Goal: Information Seeking & Learning: Learn about a topic

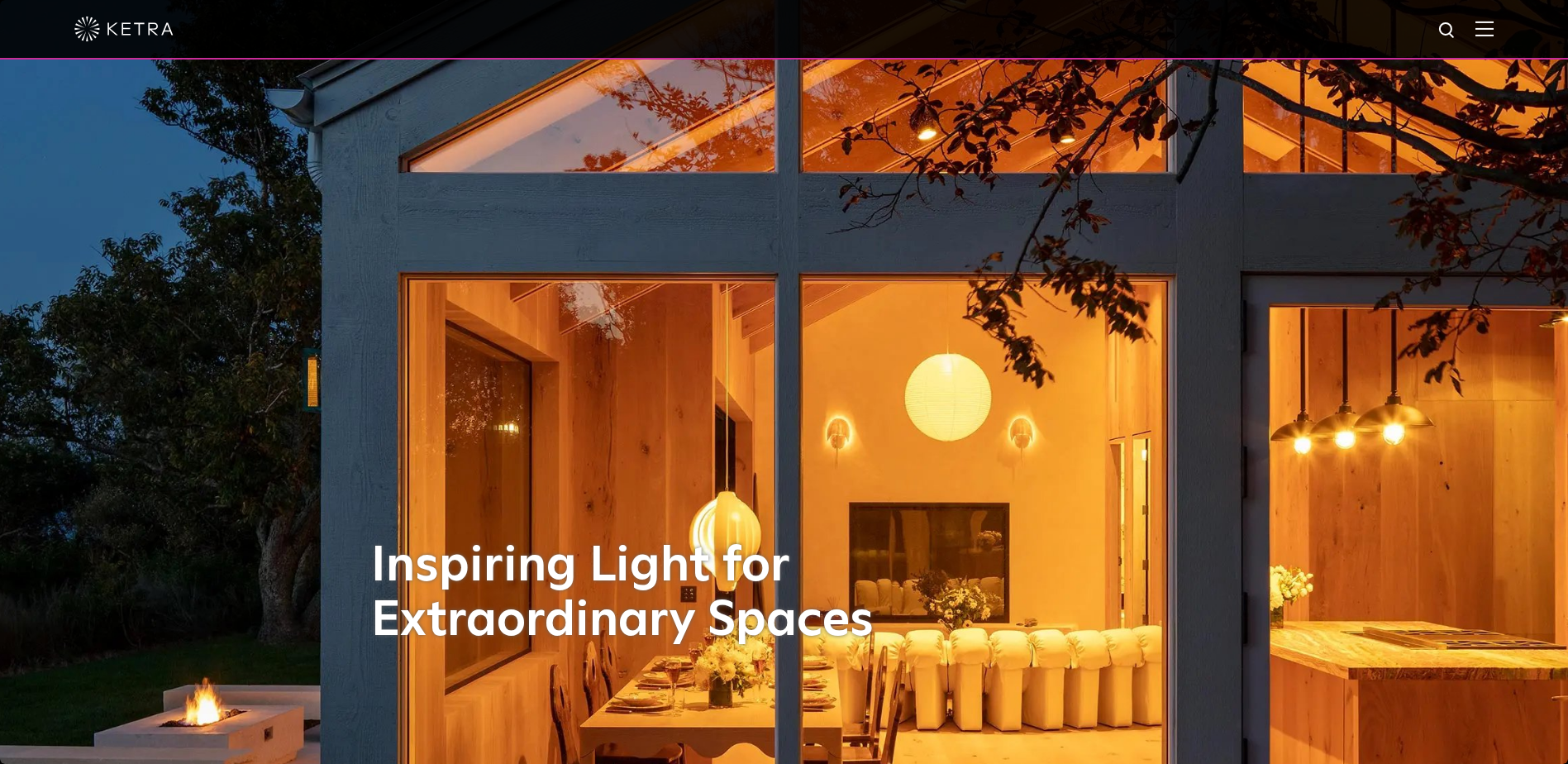
click at [1494, 30] on img at bounding box center [1485, 28] width 18 height 16
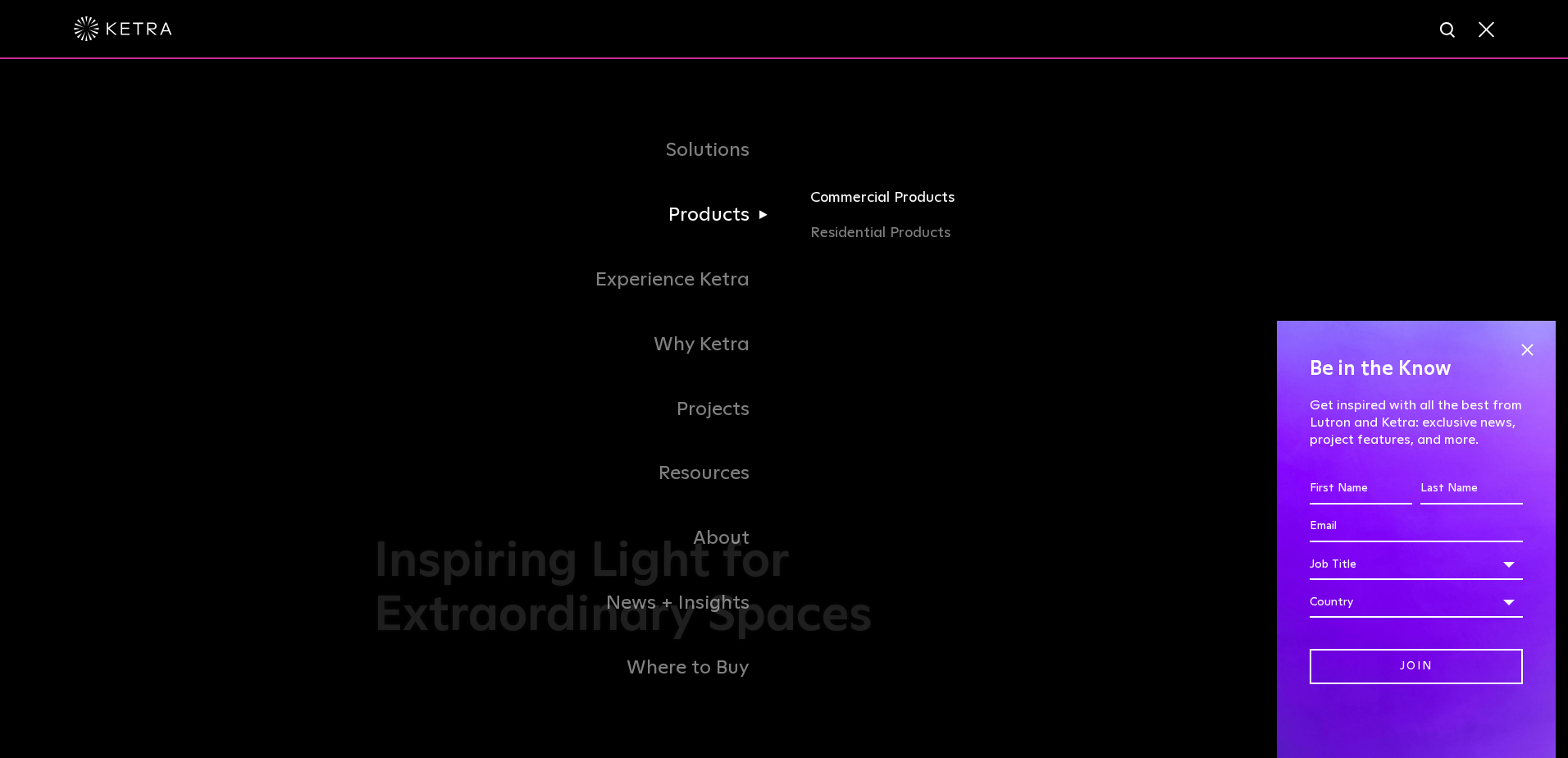
click at [881, 196] on link "Commercial Products" at bounding box center [1002, 203] width 384 height 36
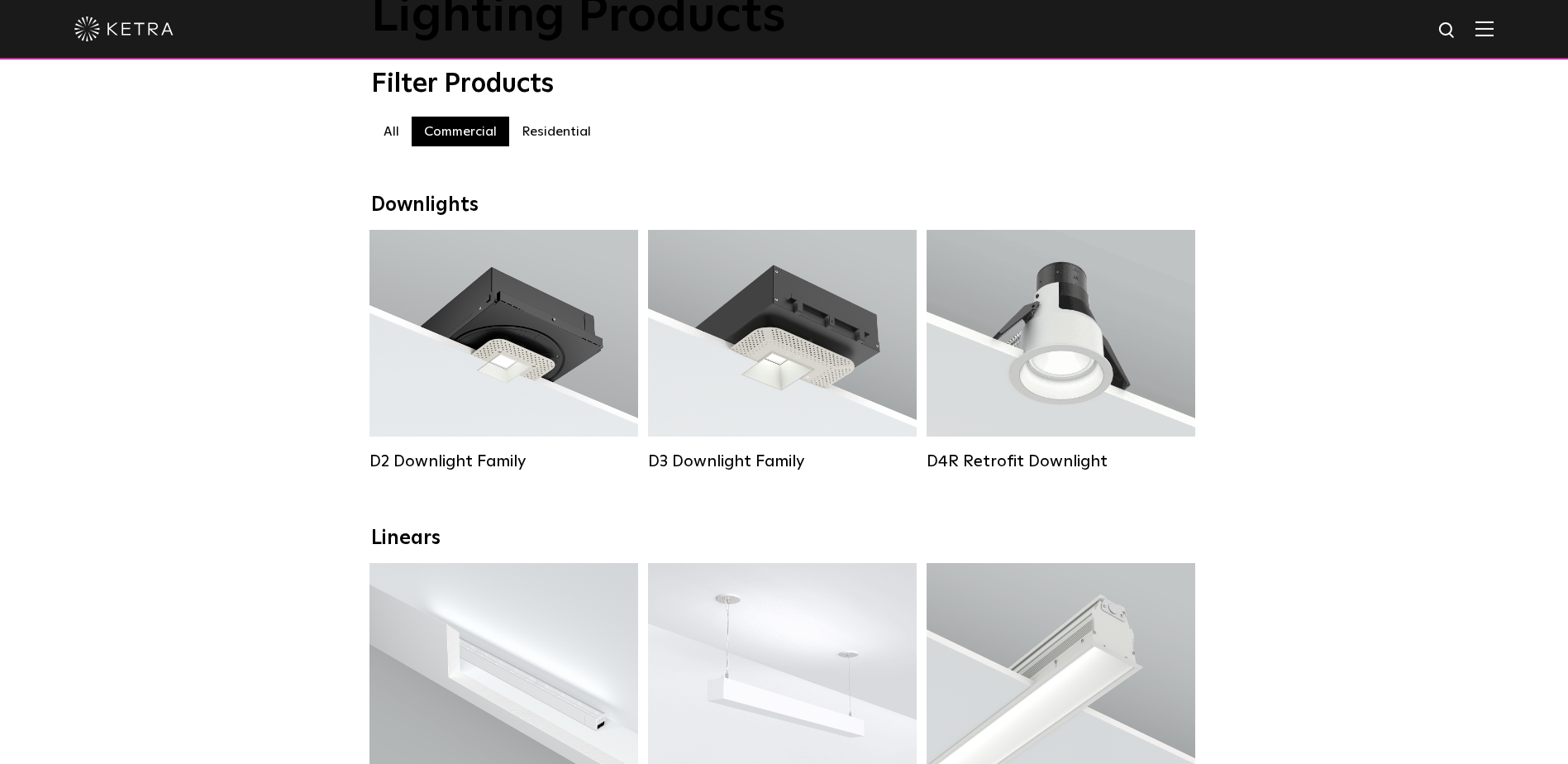
scroll to position [125, 0]
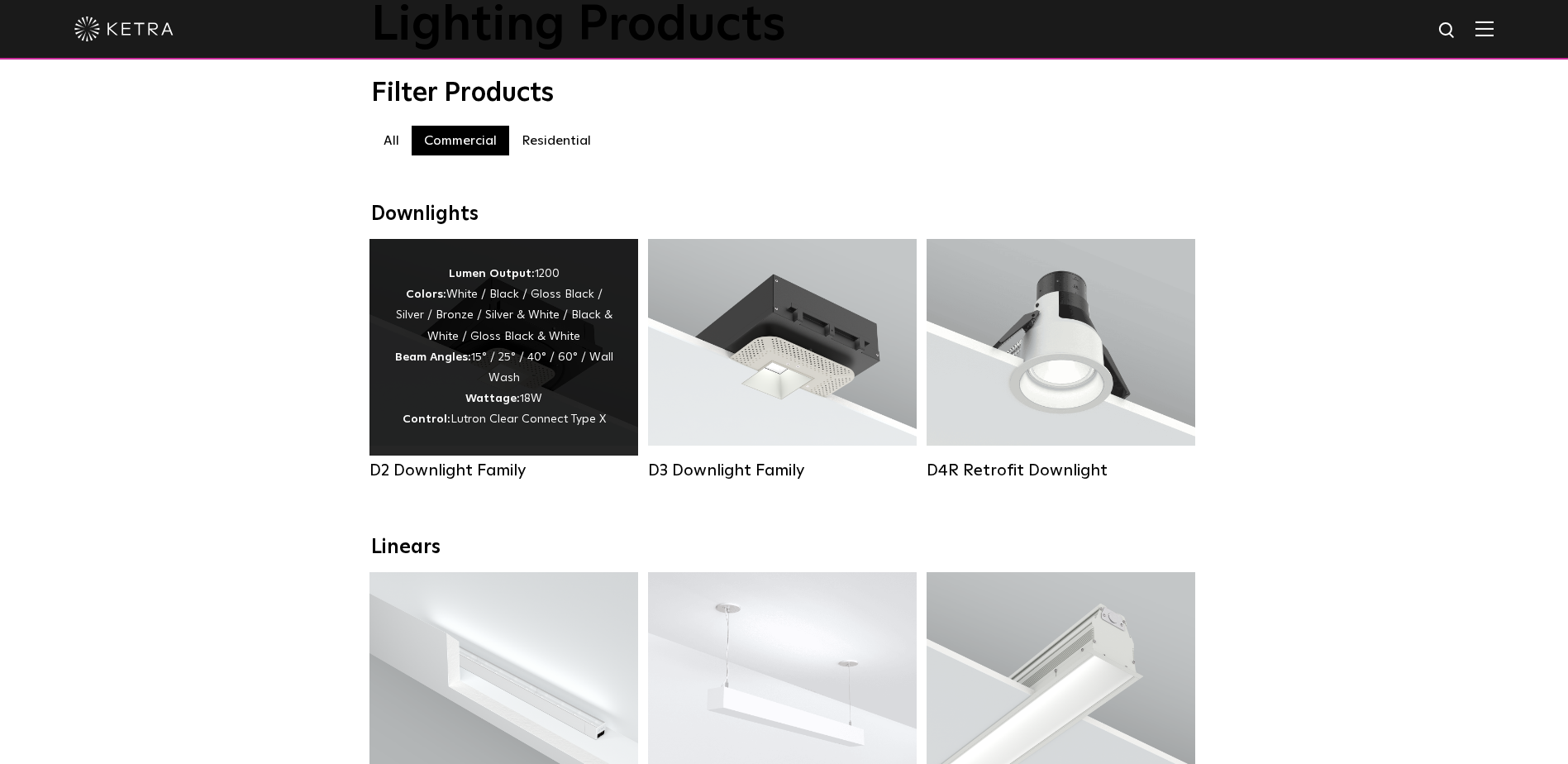
click at [404, 393] on div "Lumen Output: 1200 Colors: White / Black / Gloss Black / Silver / Bronze / Silv…" at bounding box center [503, 347] width 219 height 167
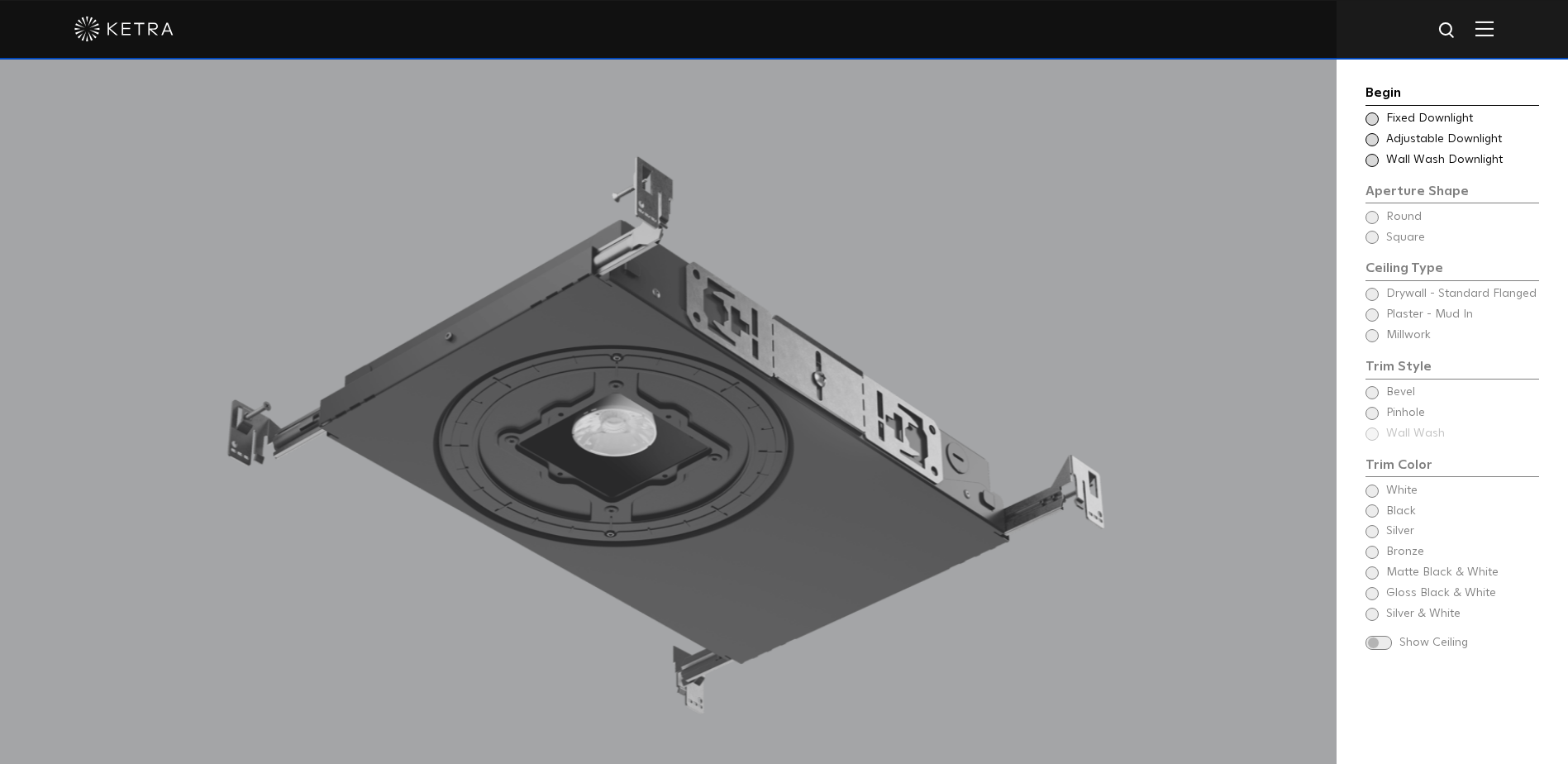
scroll to position [1489, 0]
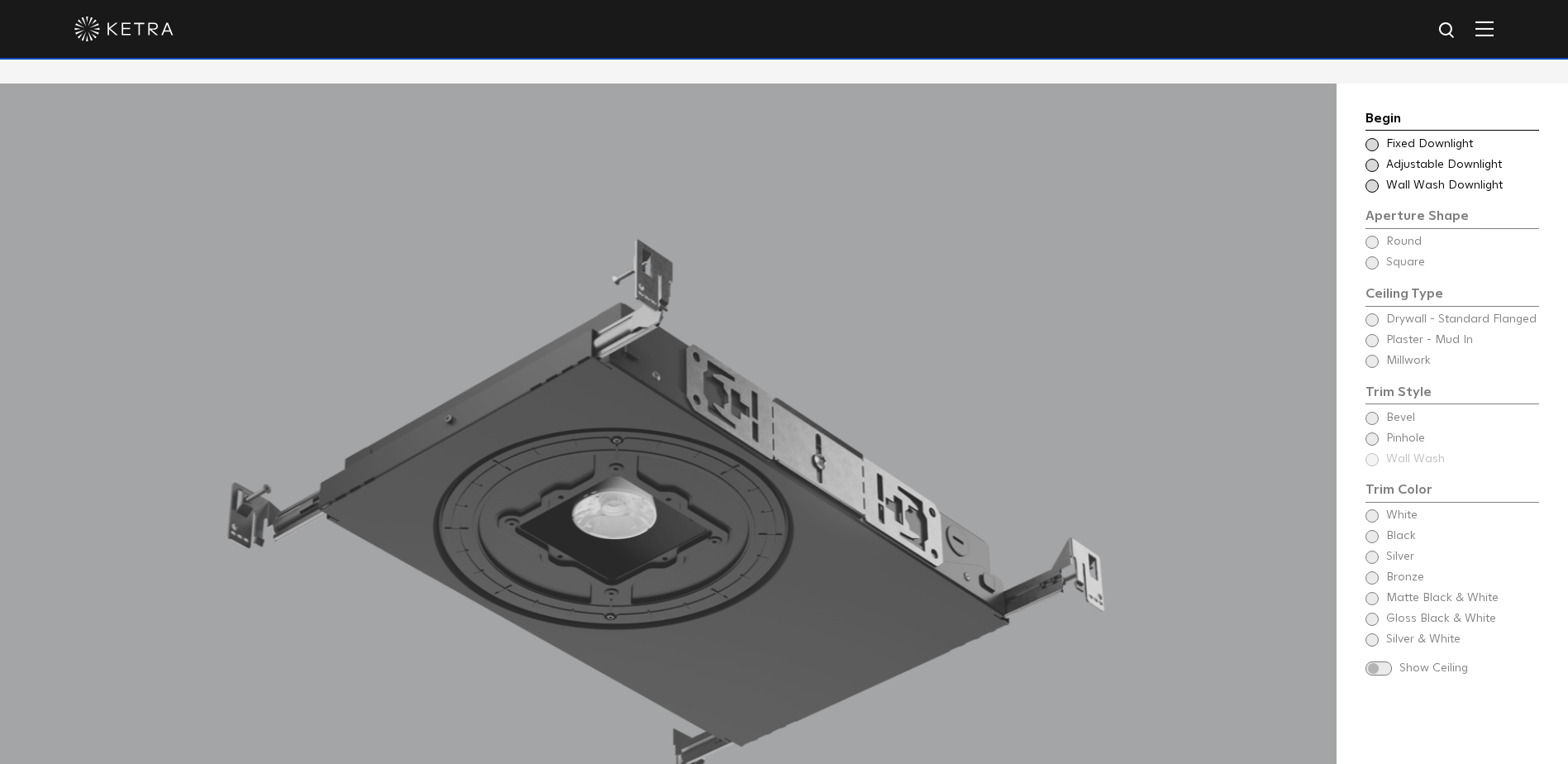
click at [1373, 138] on span at bounding box center [1372, 145] width 13 height 13
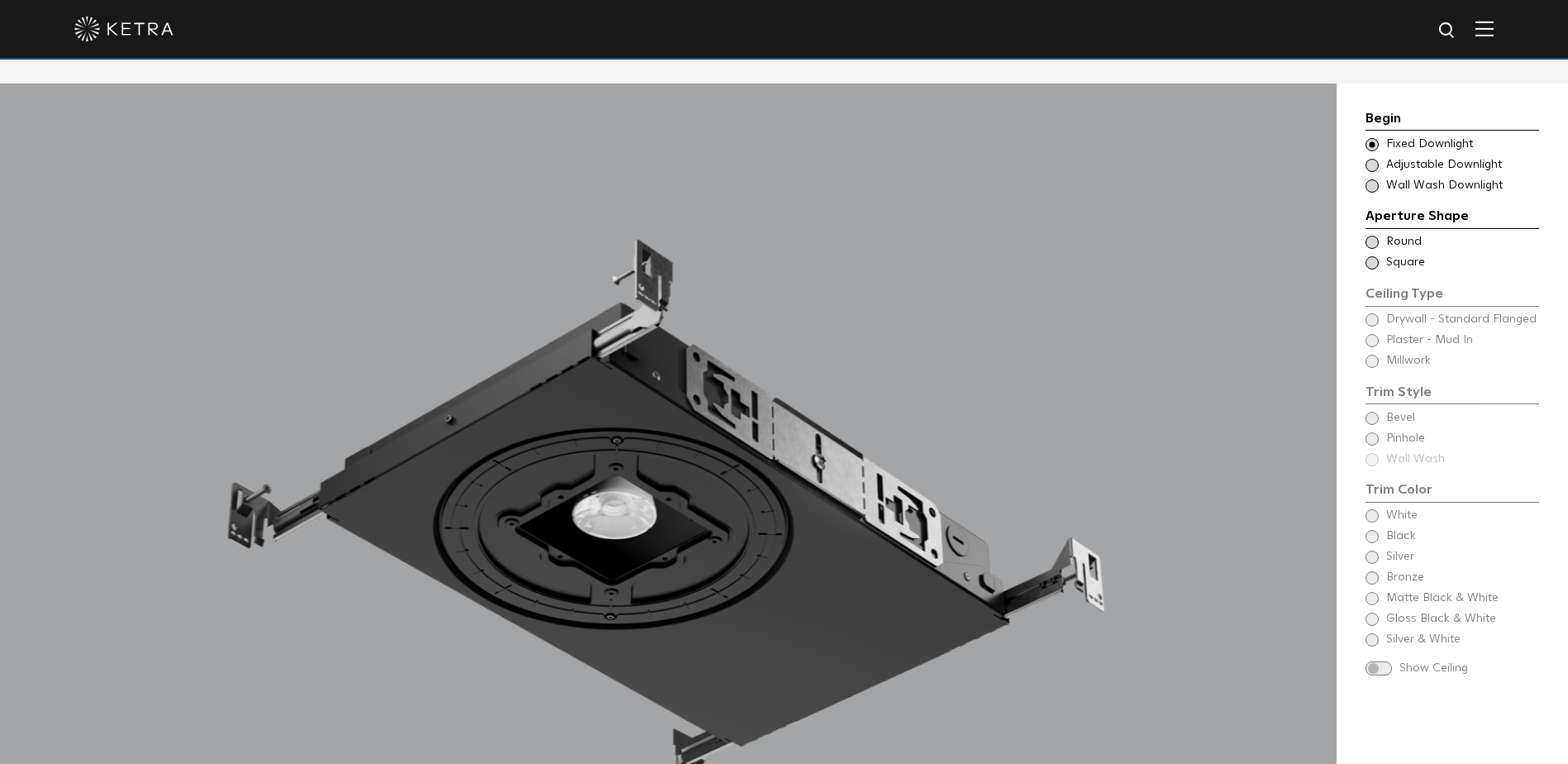
click at [1373, 138] on span at bounding box center [1372, 145] width 13 height 13
click at [1369, 159] on span at bounding box center [1372, 166] width 13 height 13
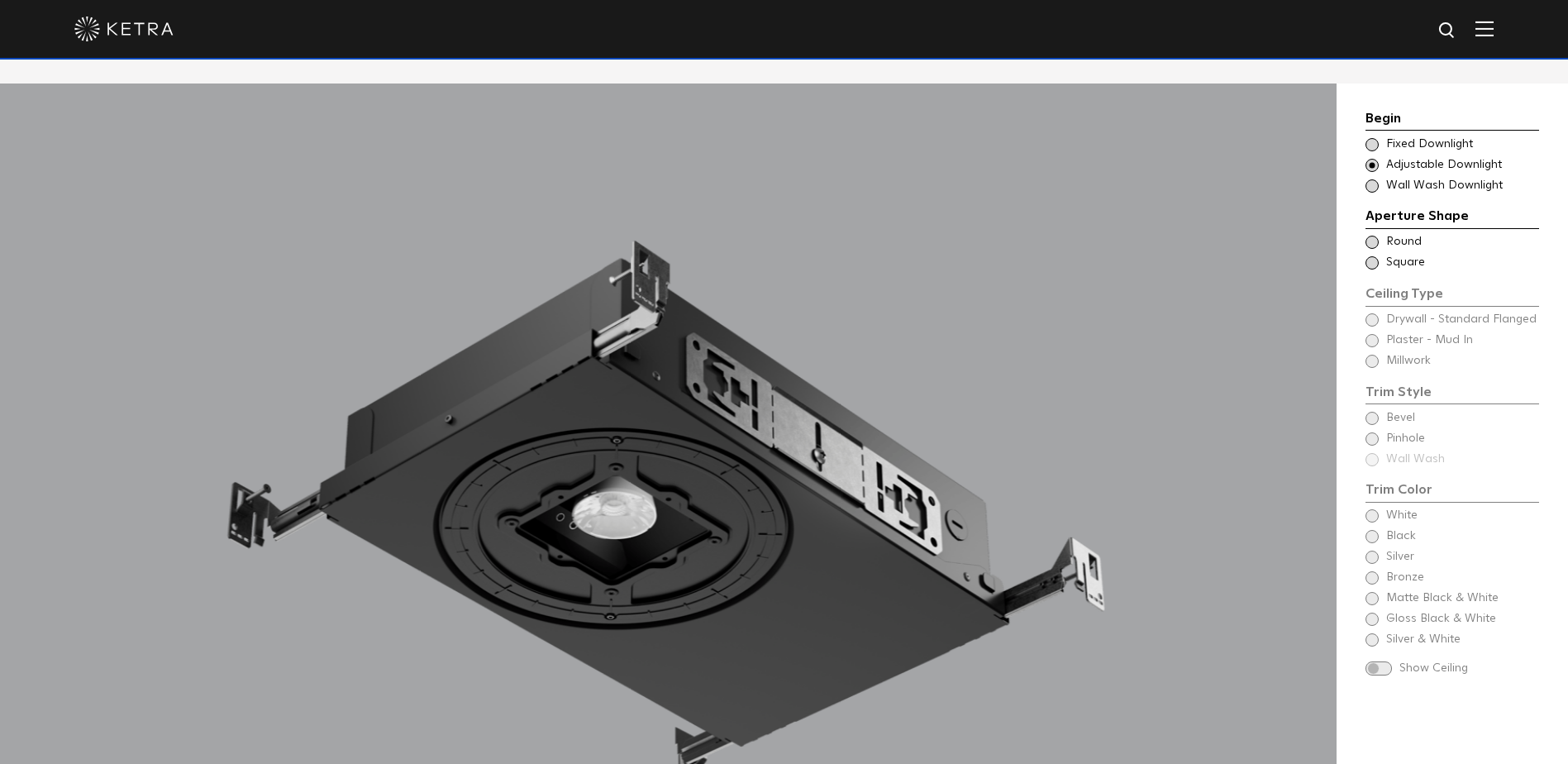
click at [1369, 159] on span at bounding box center [1372, 166] width 13 height 13
click at [1372, 179] on span at bounding box center [1372, 186] width 13 height 13
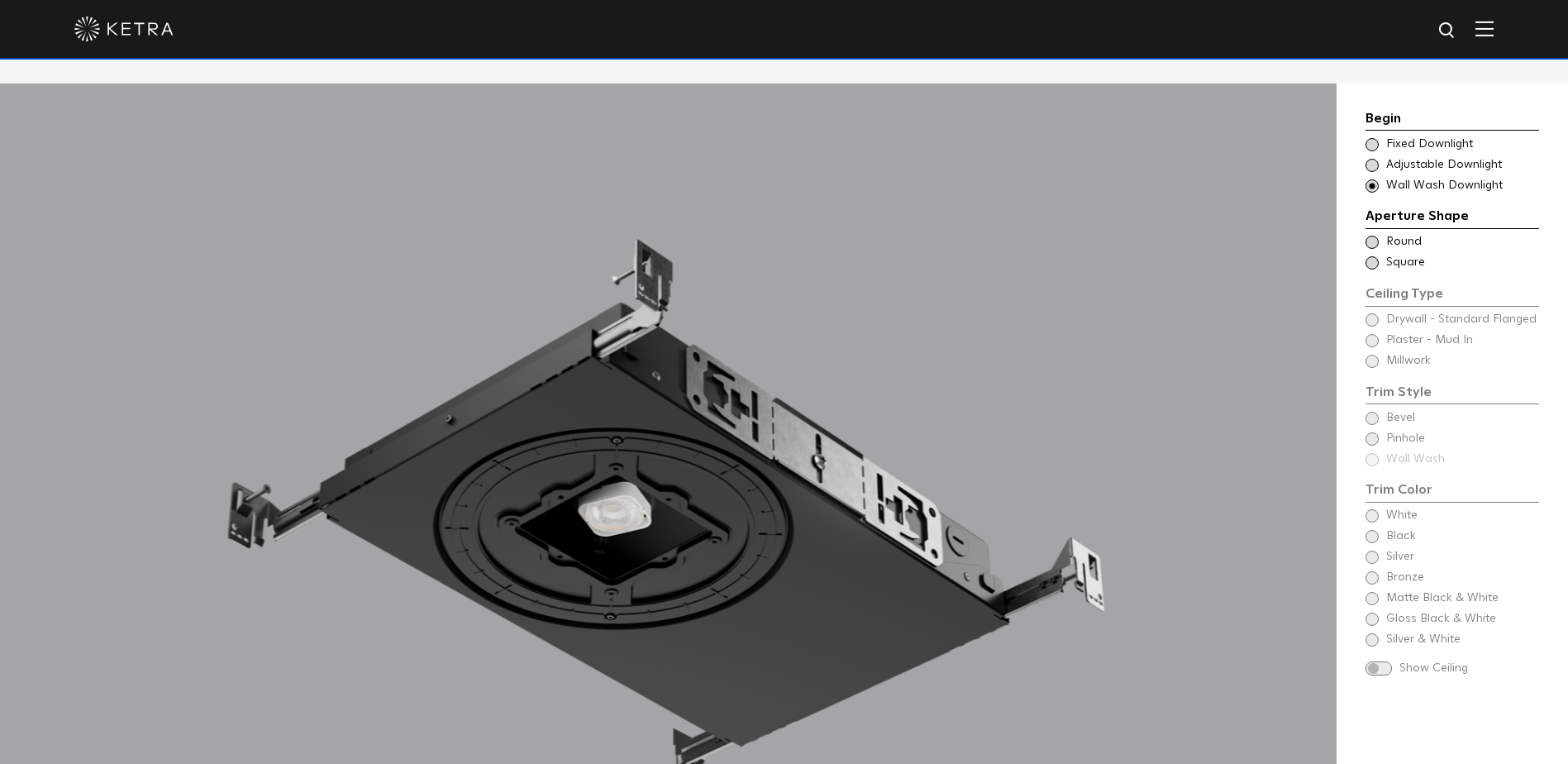
click at [1374, 138] on span at bounding box center [1372, 145] width 13 height 13
click at [1369, 236] on span at bounding box center [1372, 242] width 13 height 13
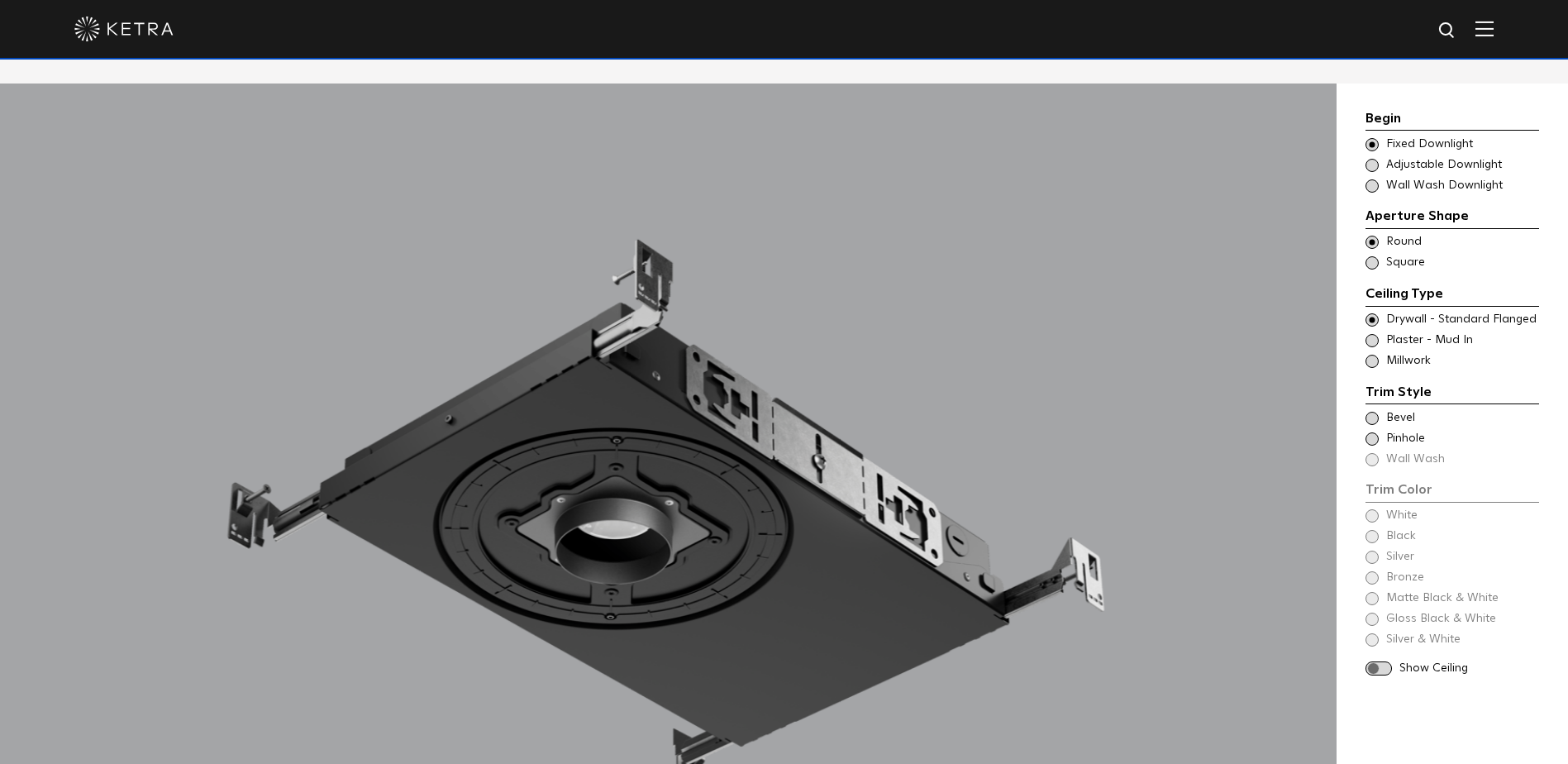
click at [1376, 256] on span at bounding box center [1372, 263] width 13 height 13
click at [1373, 334] on span at bounding box center [1372, 340] width 13 height 13
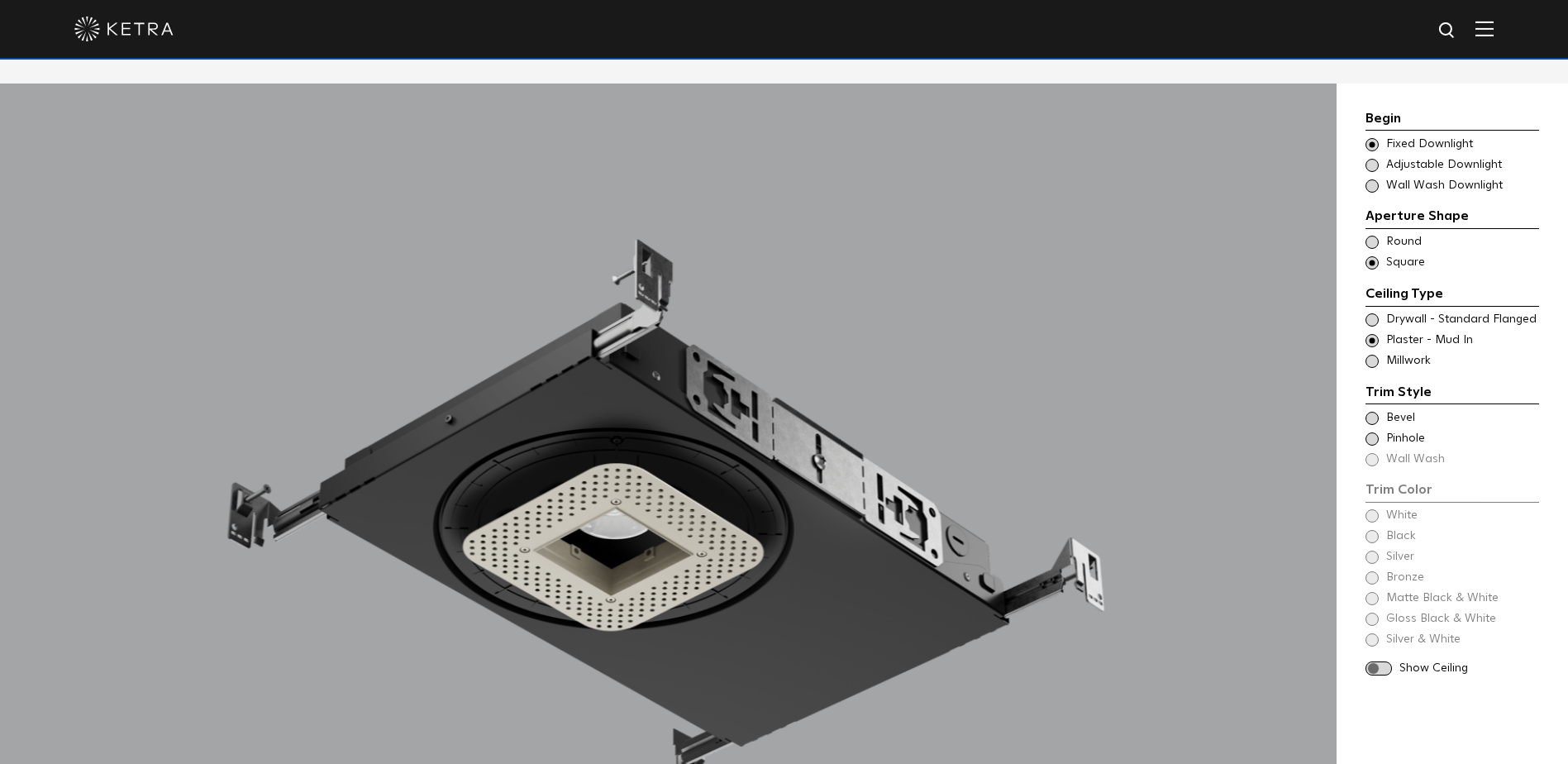
click at [1366, 355] on span at bounding box center [1372, 361] width 13 height 13
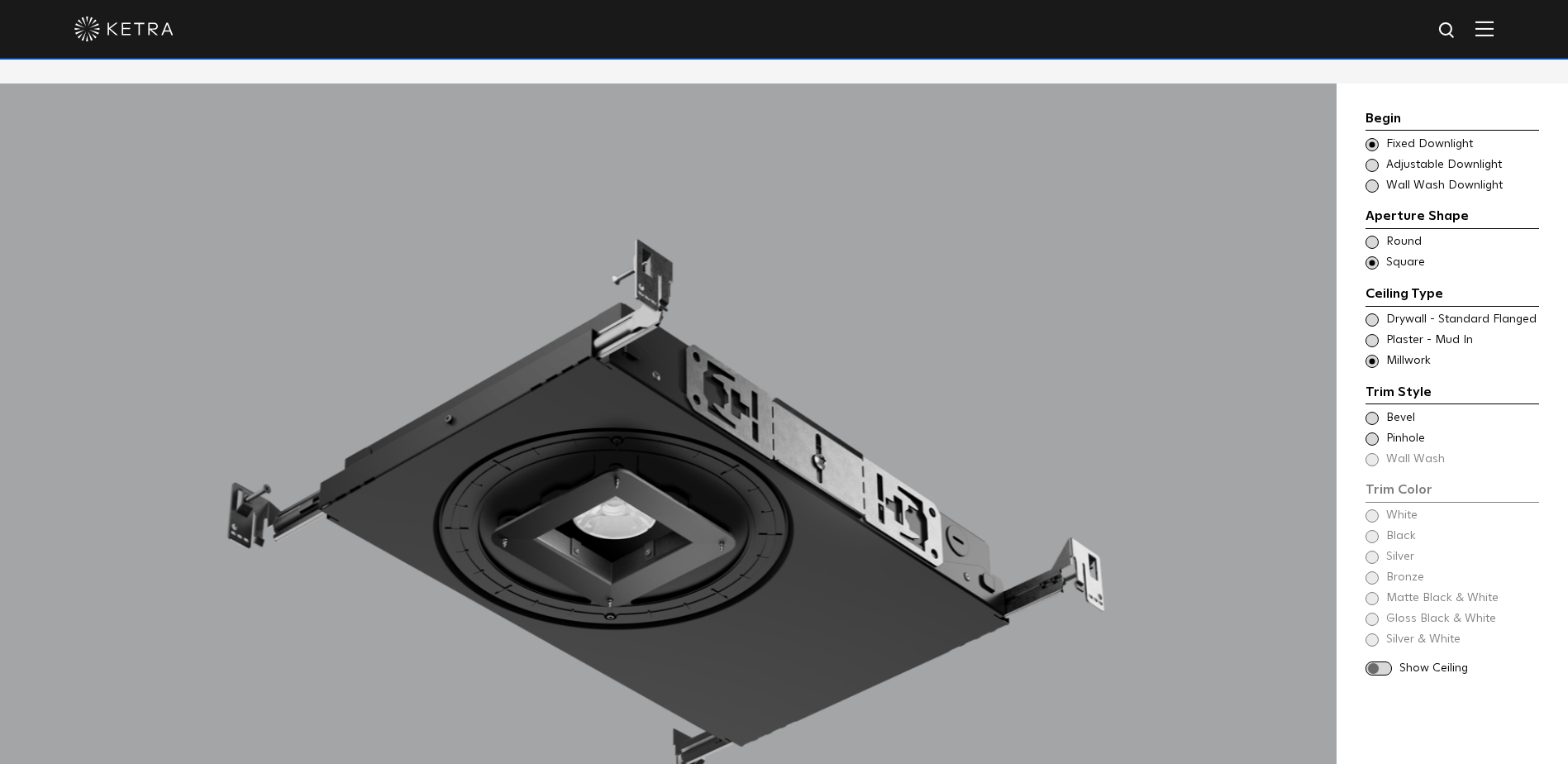
click at [1373, 314] on span at bounding box center [1372, 320] width 13 height 13
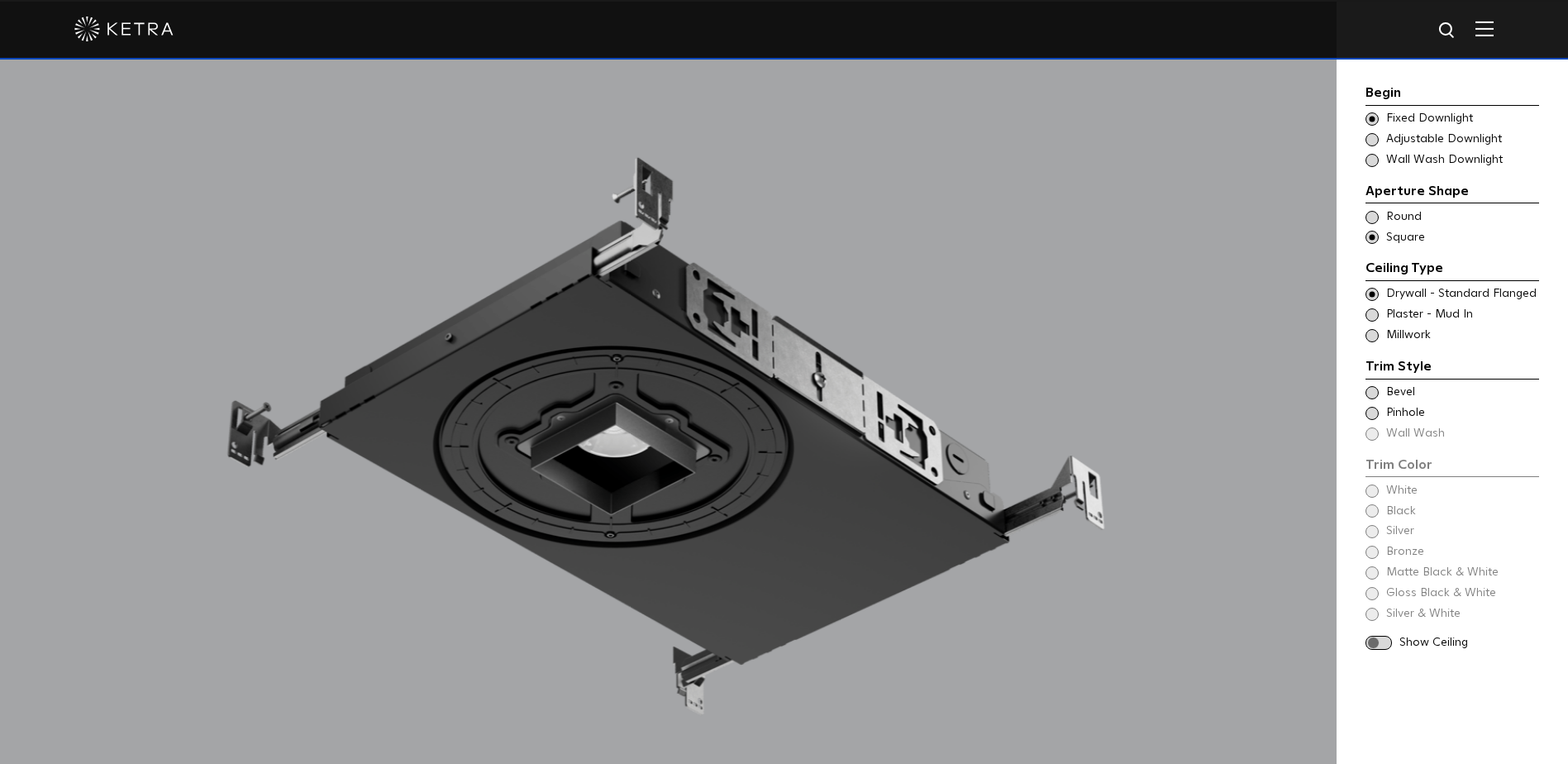
scroll to position [1571, 0]
click at [1374, 391] on span at bounding box center [1372, 393] width 13 height 13
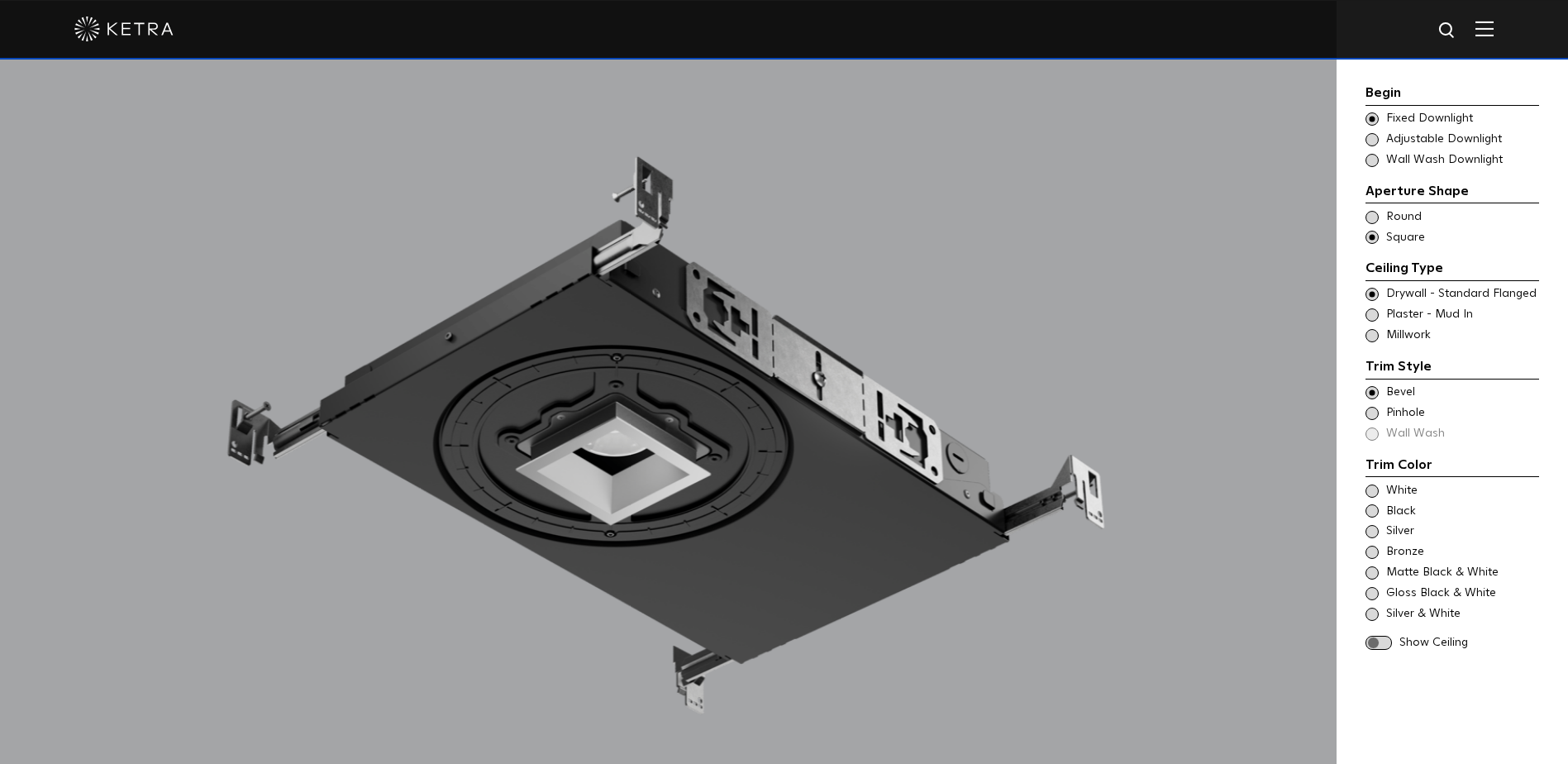
click at [1374, 412] on span at bounding box center [1372, 414] width 13 height 13
click at [1372, 497] on span at bounding box center [1372, 491] width 13 height 13
click at [1374, 512] on span at bounding box center [1372, 511] width 13 height 13
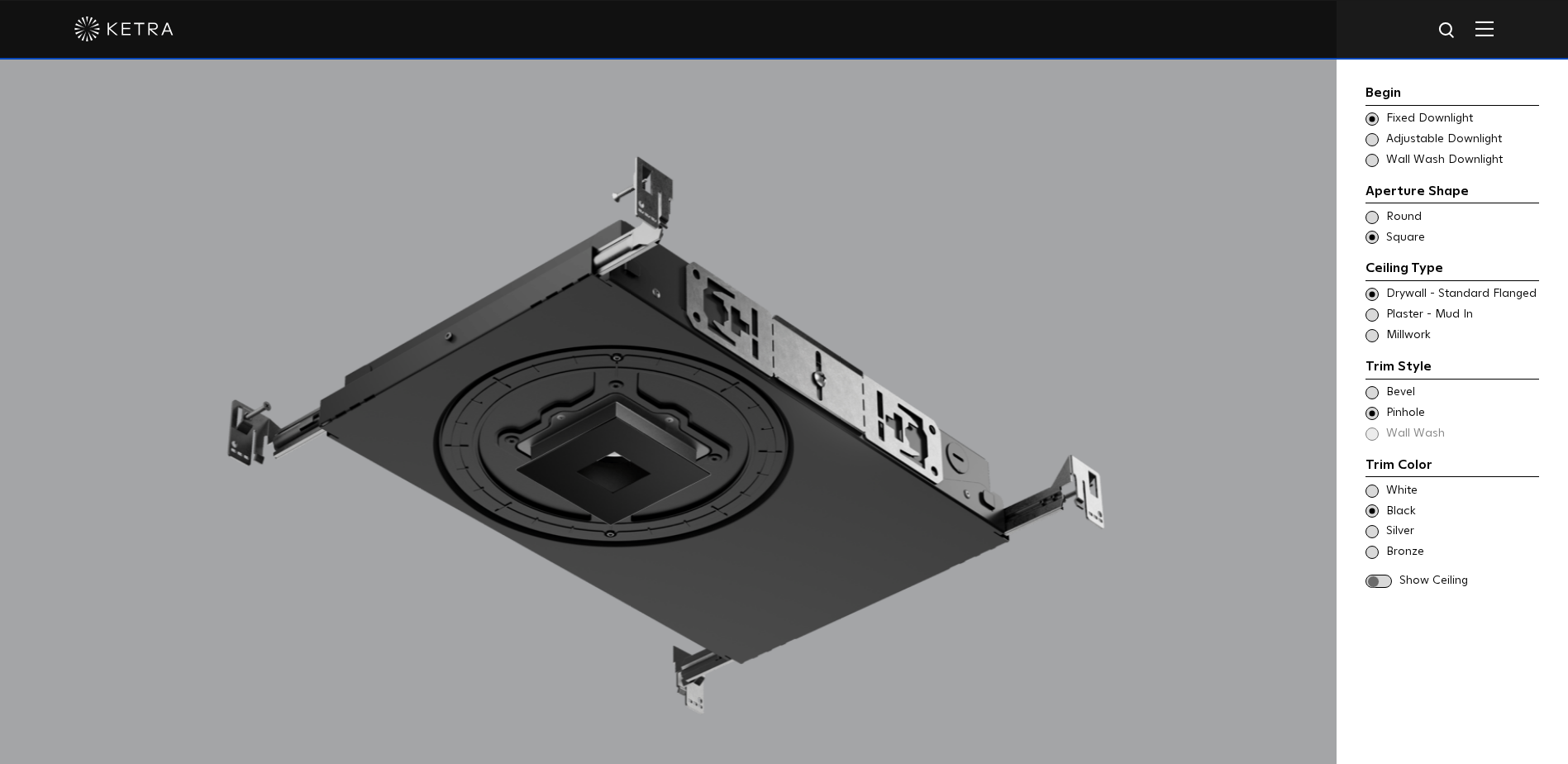
click at [1375, 528] on span at bounding box center [1372, 532] width 13 height 13
click at [1376, 549] on span at bounding box center [1372, 552] width 13 height 13
click at [1384, 583] on span at bounding box center [1379, 581] width 27 height 14
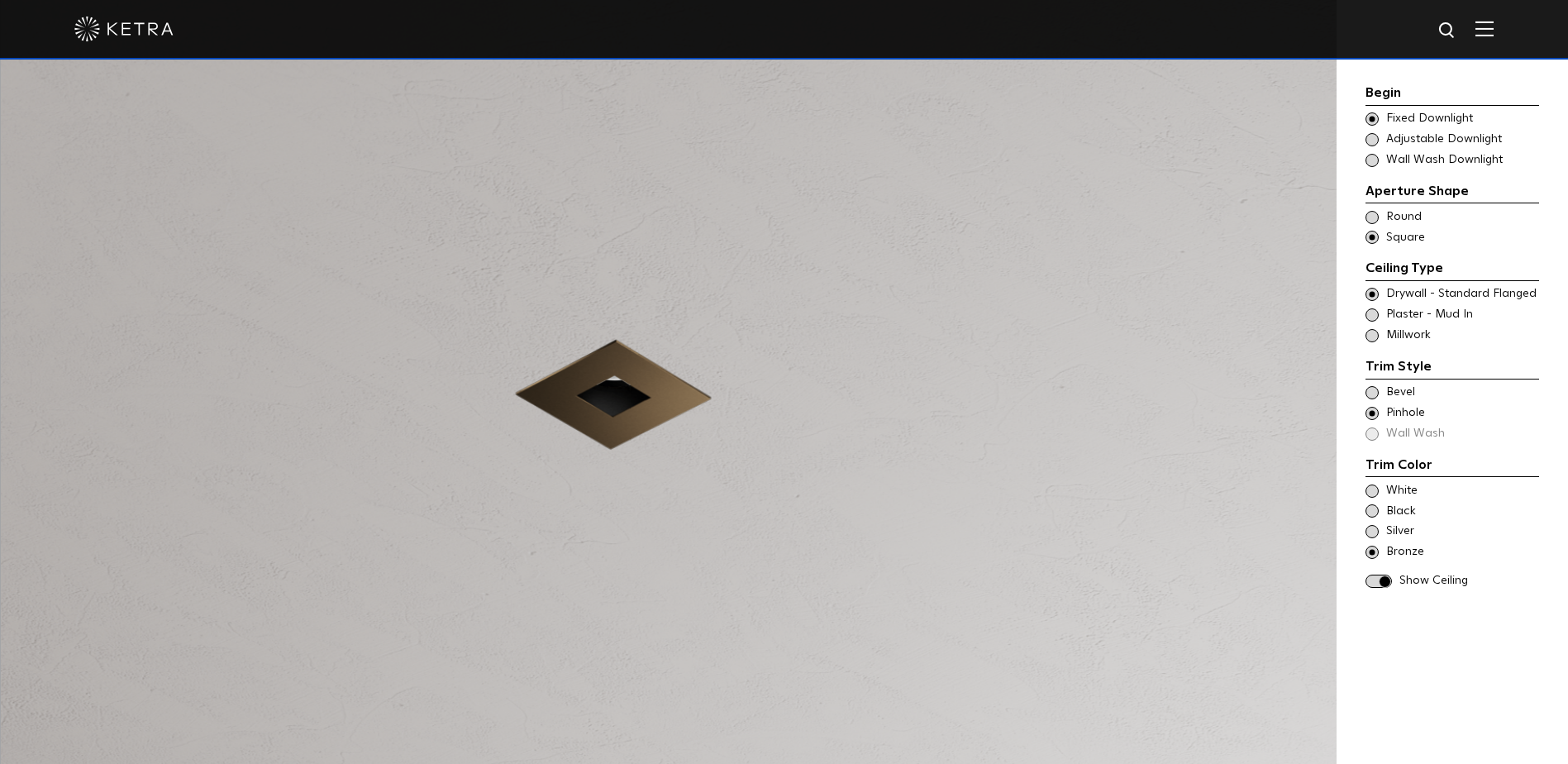
scroll to position [1619, 0]
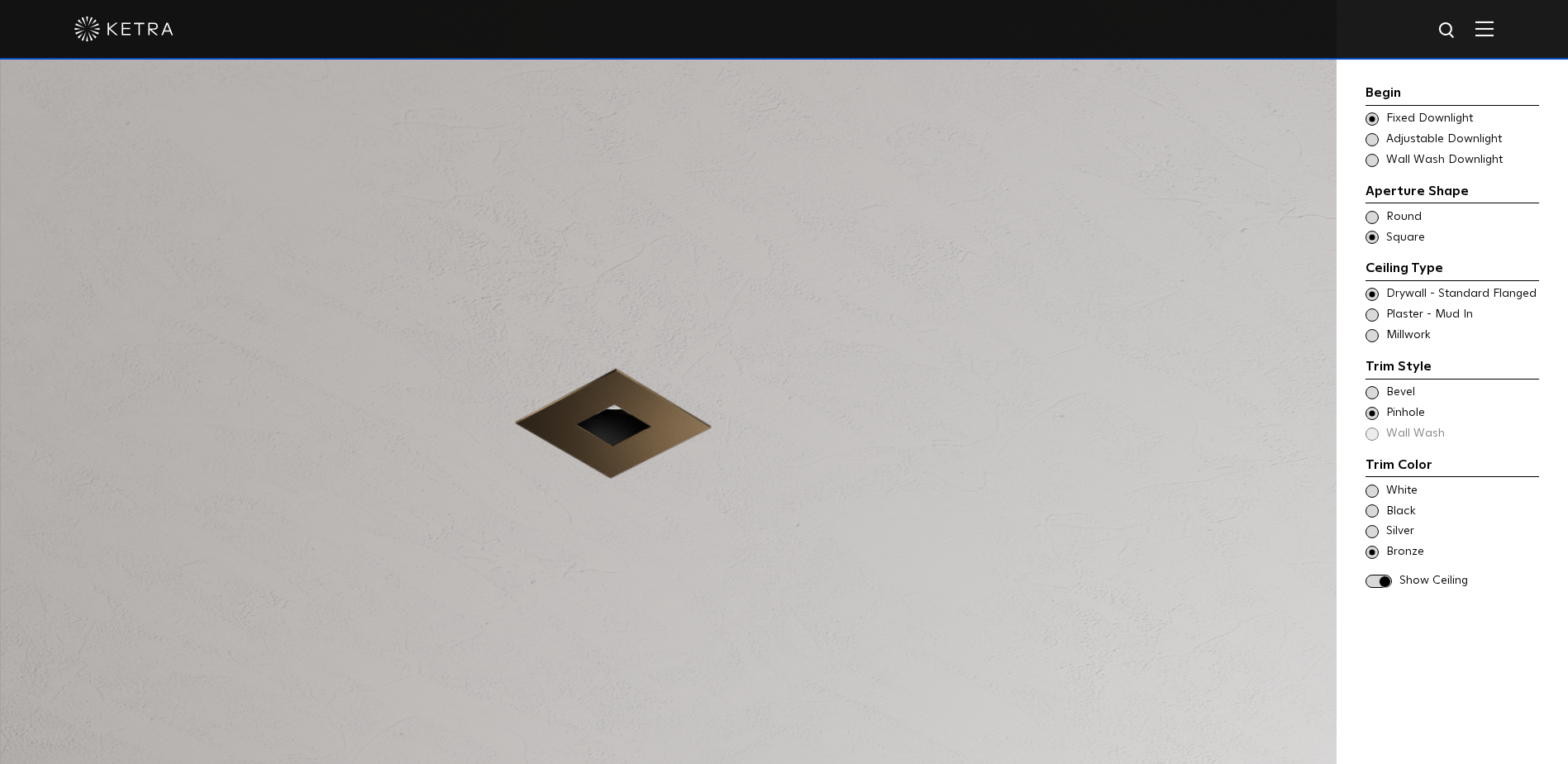
click at [1379, 582] on span at bounding box center [1379, 581] width 27 height 14
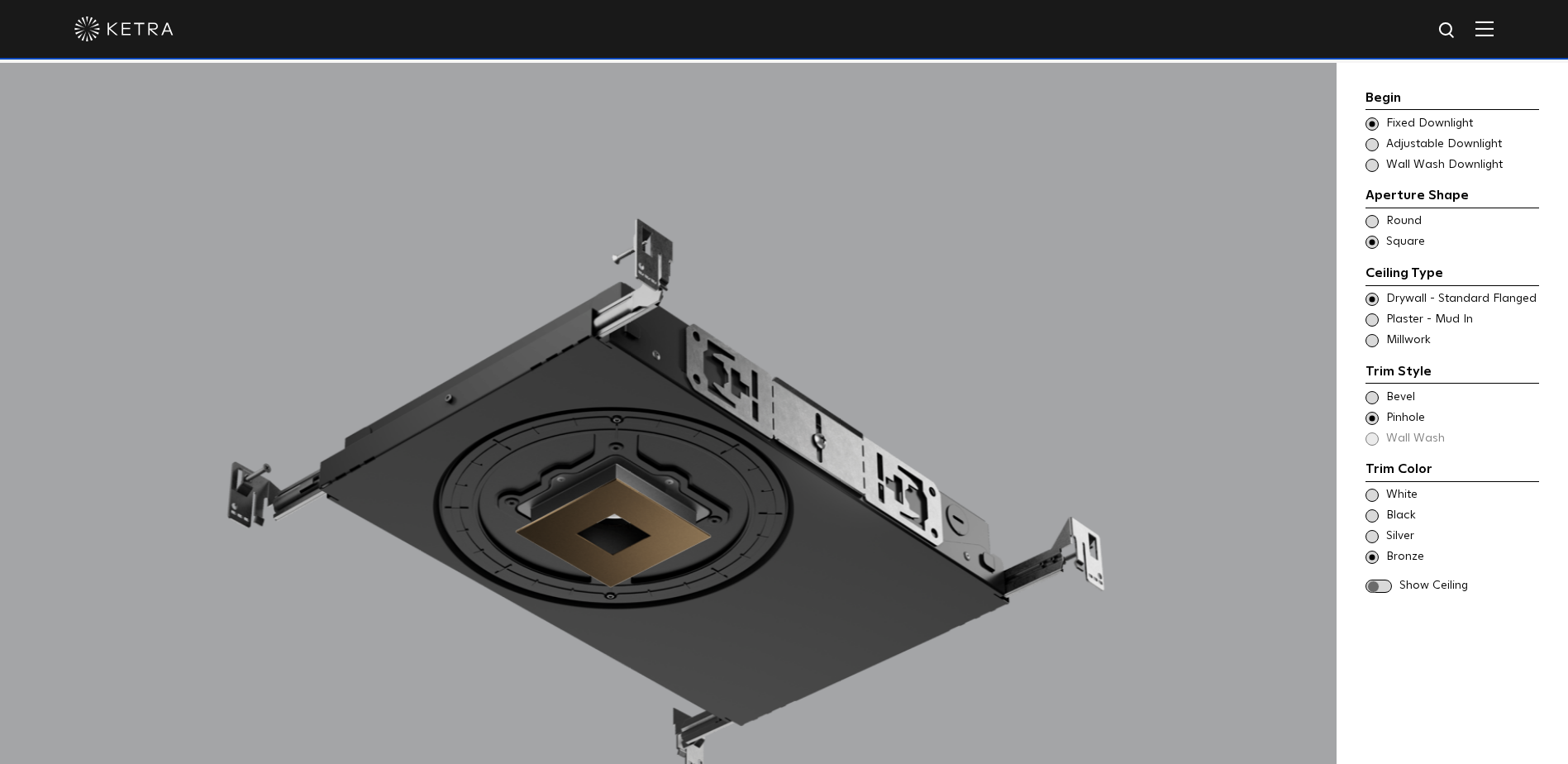
scroll to position [1535, 0]
